Goal: Task Accomplishment & Management: Manage account settings

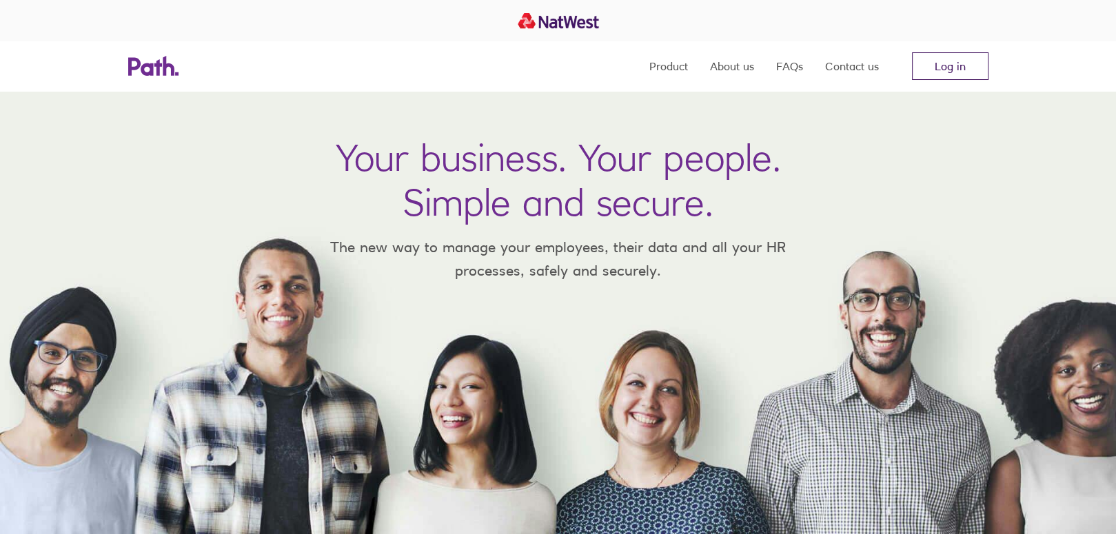
click at [949, 73] on link "Log in" at bounding box center [950, 66] width 77 height 28
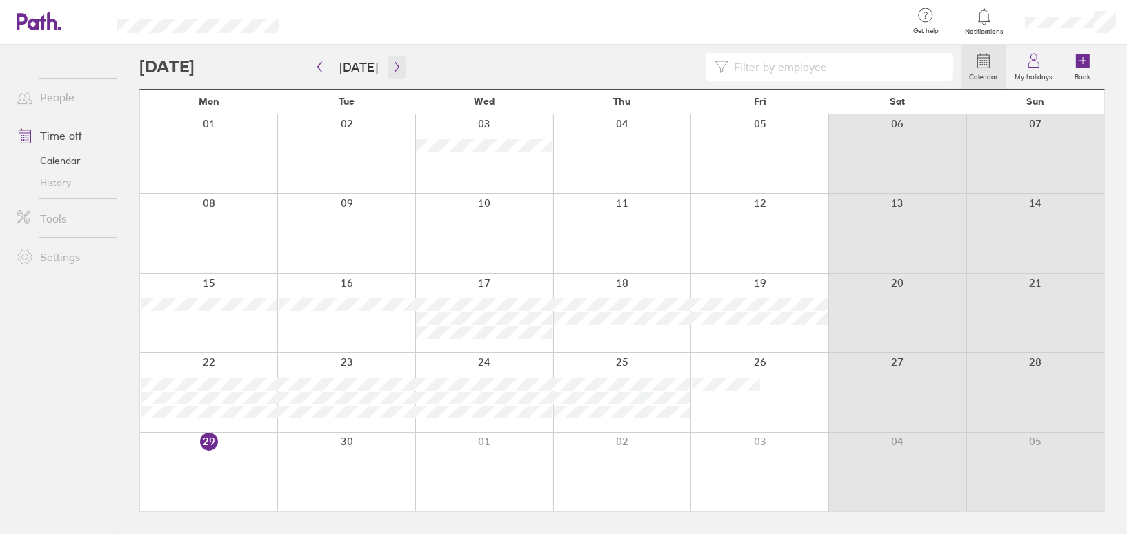
click at [394, 68] on icon "button" at bounding box center [396, 67] width 4 height 10
click at [760, 220] on div at bounding box center [759, 233] width 138 height 79
click at [760, 220] on div at bounding box center [622, 233] width 964 height 79
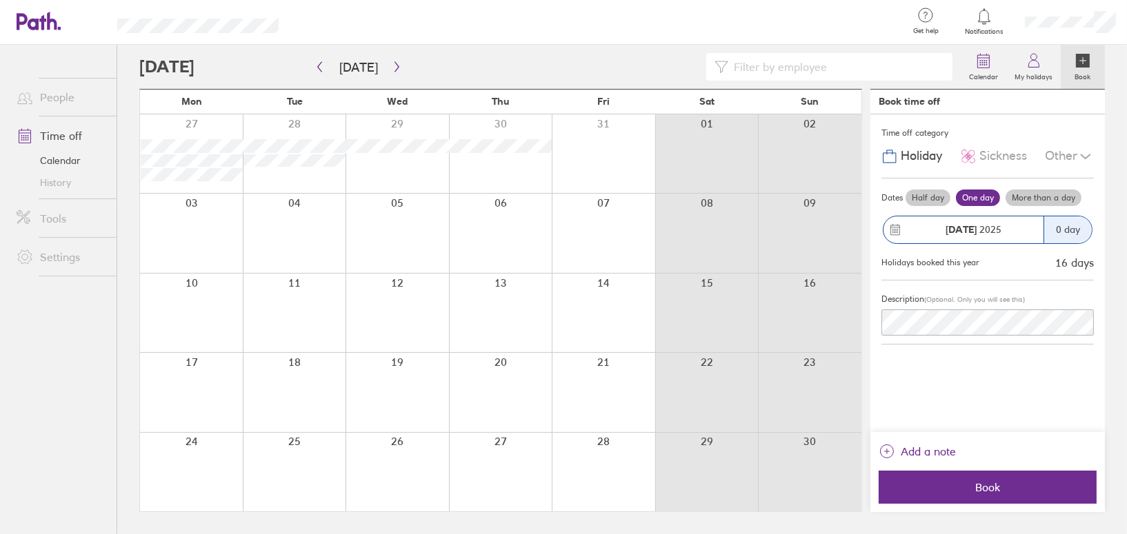
click at [967, 226] on strong "09 Nov" at bounding box center [961, 229] width 31 height 12
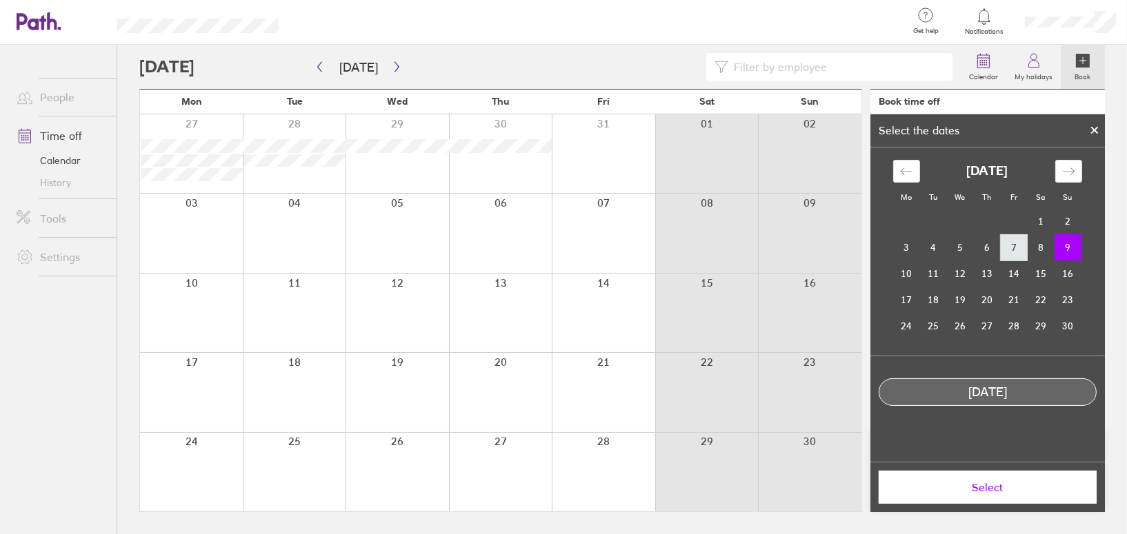
click at [1011, 245] on td "7" at bounding box center [1013, 247] width 27 height 26
click at [980, 493] on span "Select" at bounding box center [987, 487] width 199 height 12
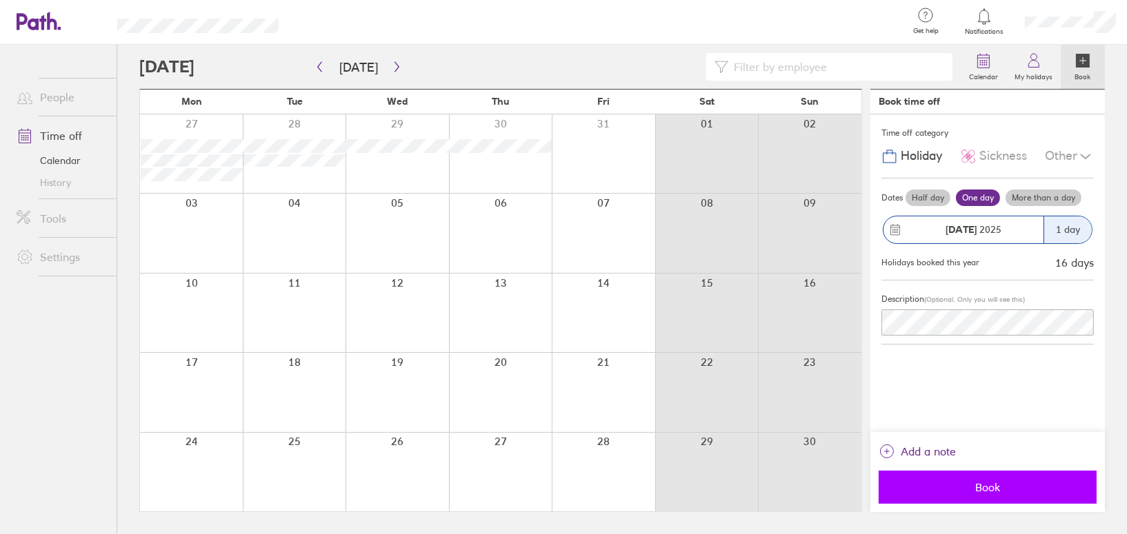
click at [985, 483] on span "Book" at bounding box center [987, 487] width 199 height 12
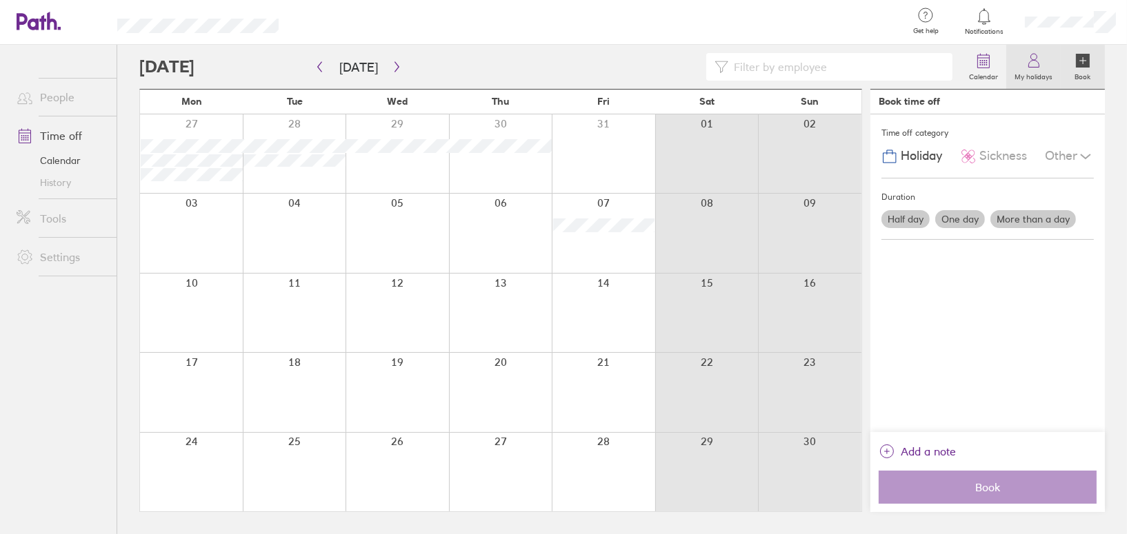
click at [1038, 70] on label "My holidays" at bounding box center [1033, 75] width 54 height 12
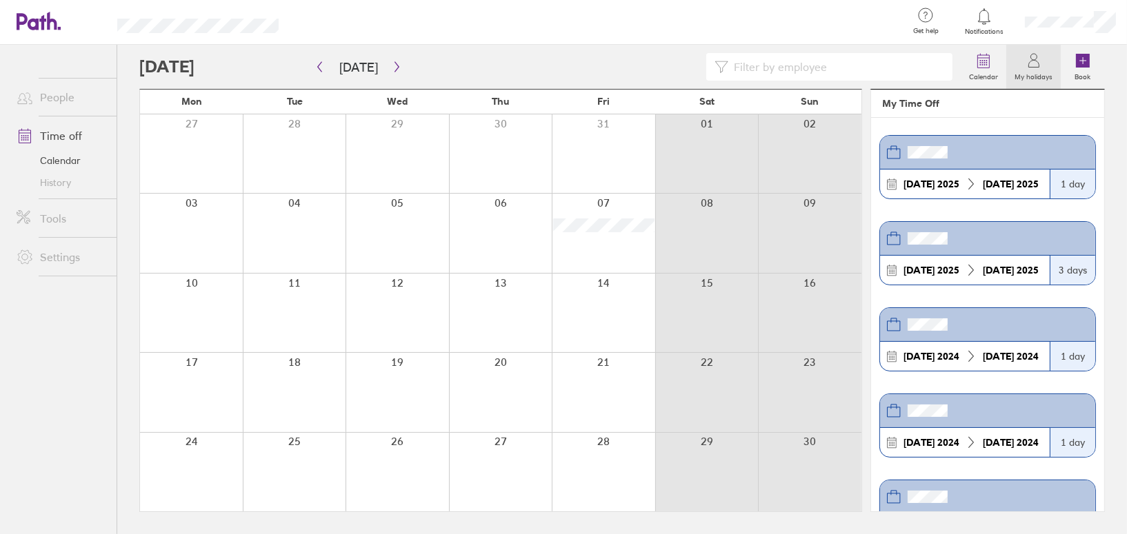
scroll to position [938, 0]
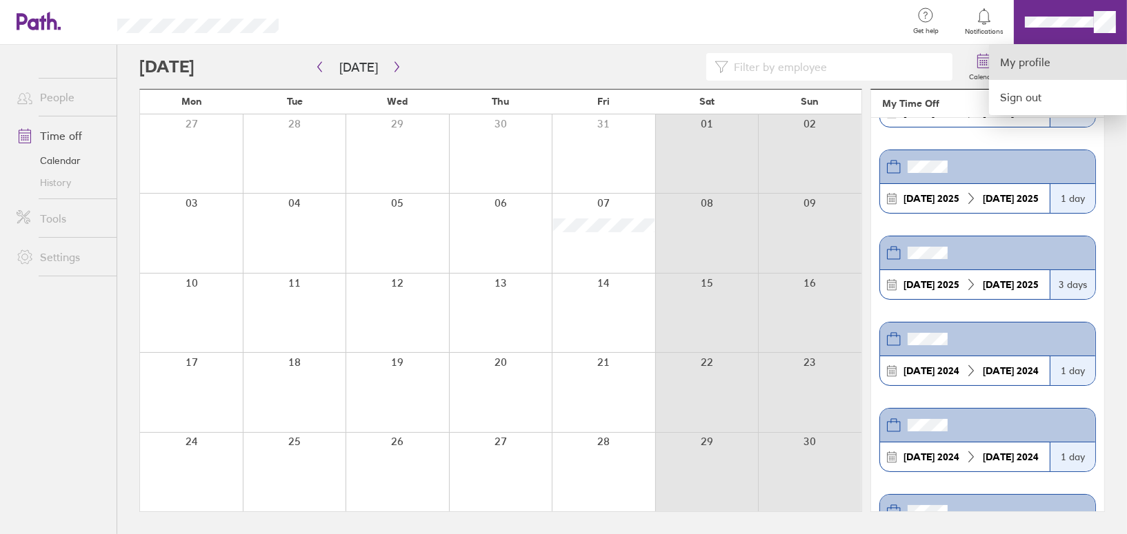
click at [1020, 54] on link "My profile" at bounding box center [1058, 62] width 138 height 35
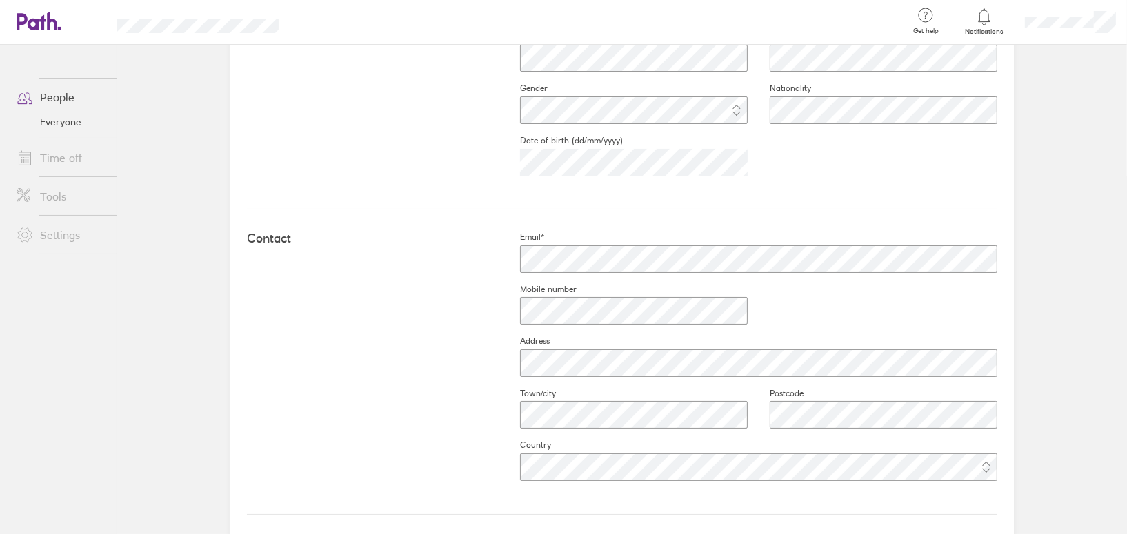
scroll to position [595, 0]
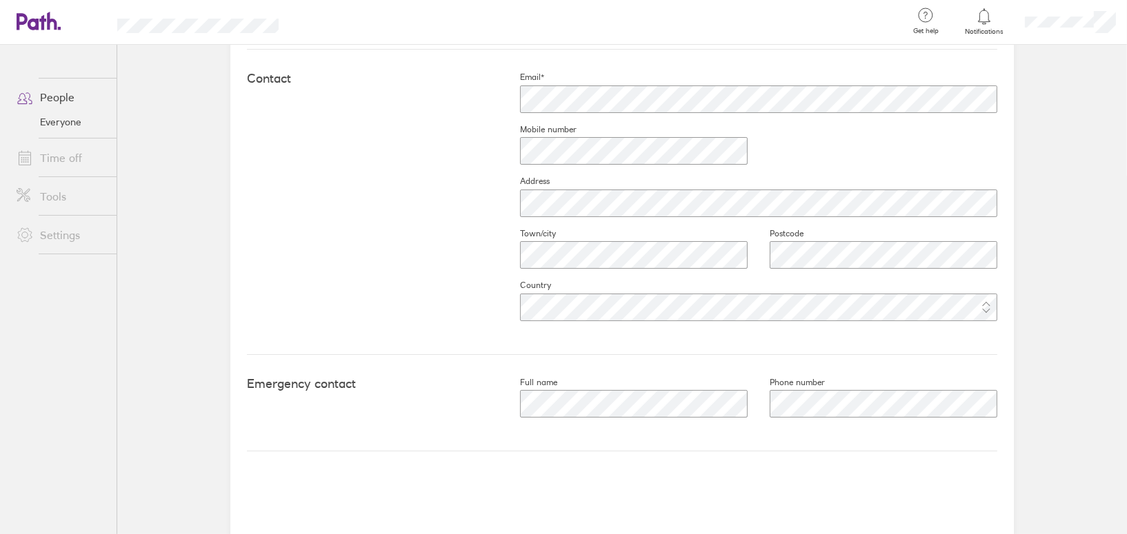
click at [59, 151] on link "Time off" at bounding box center [61, 158] width 111 height 28
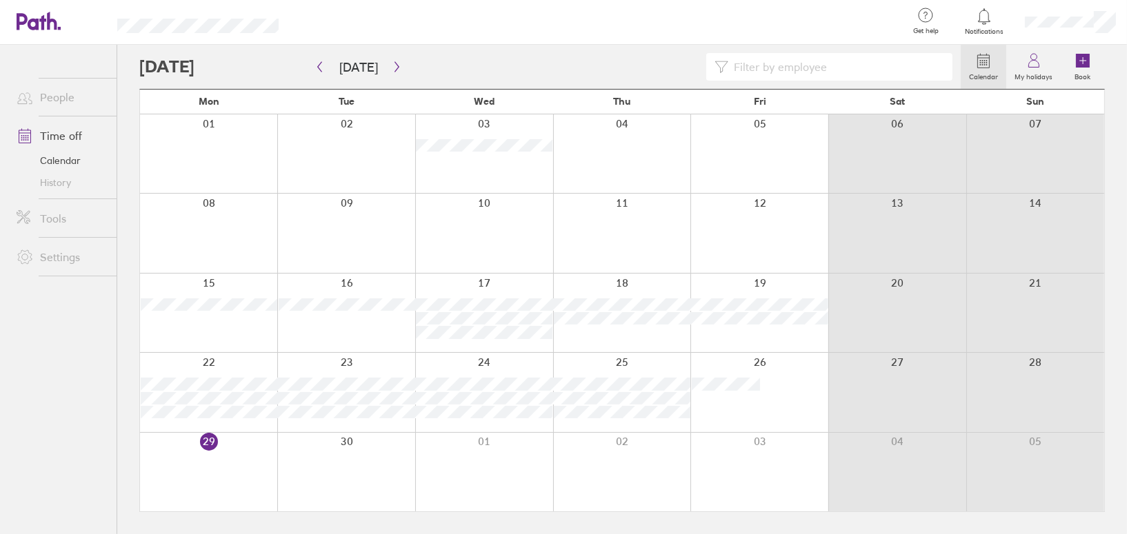
click at [52, 183] on link "History" at bounding box center [61, 183] width 111 height 22
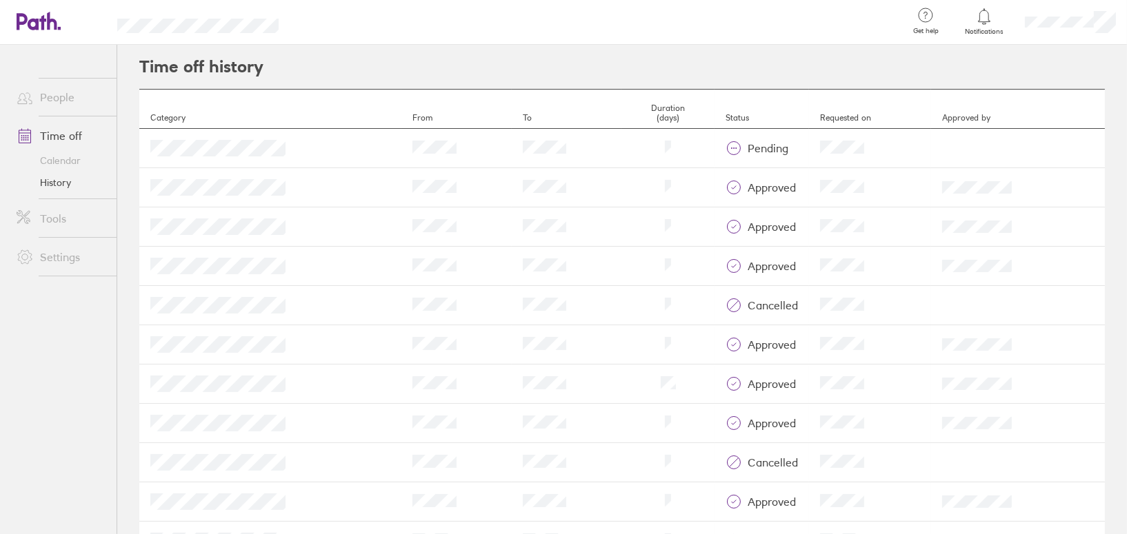
click at [74, 99] on link "People" at bounding box center [61, 97] width 111 height 28
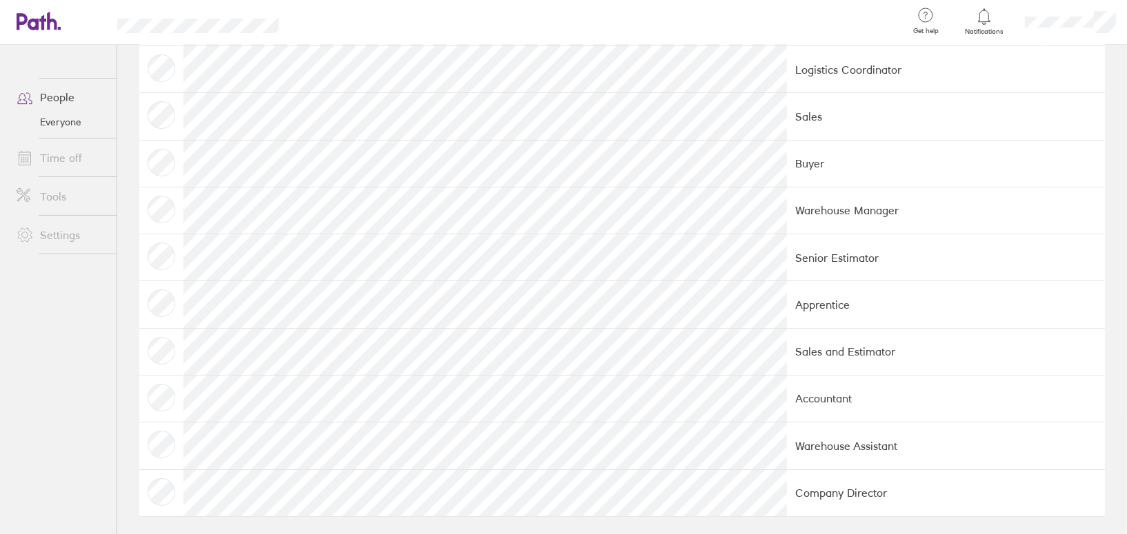
scroll to position [122, 0]
click at [162, 346] on td at bounding box center [161, 352] width 44 height 47
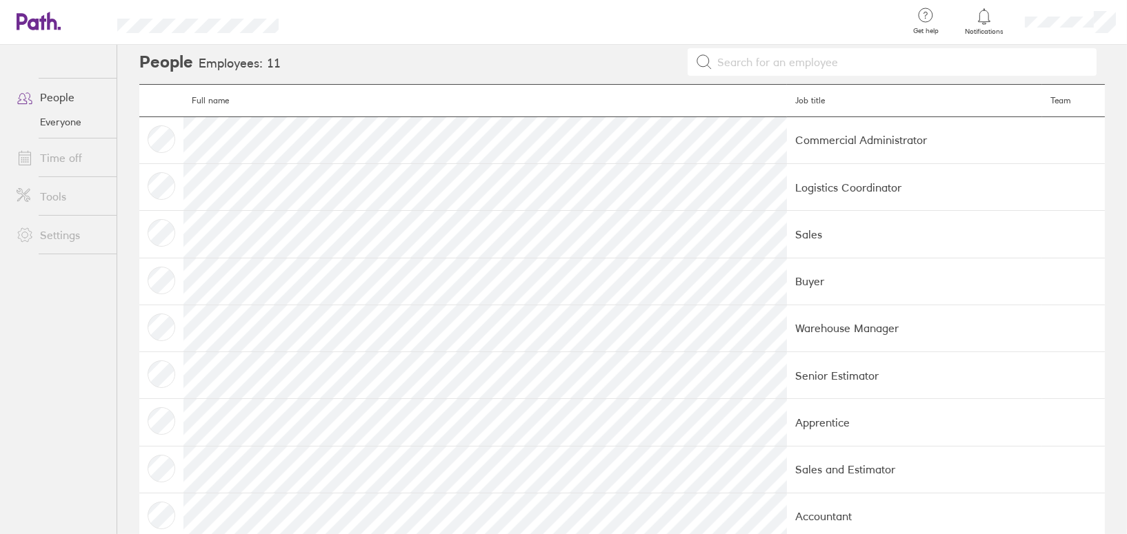
scroll to position [0, 0]
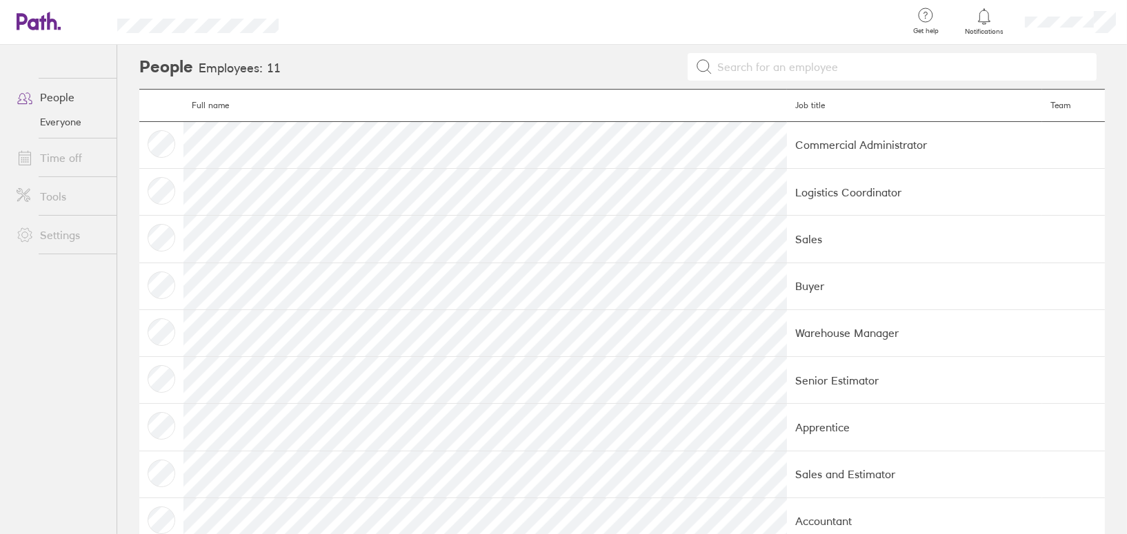
click at [996, 28] on span "Notifications" at bounding box center [984, 32] width 45 height 8
